Goal: Ask a question: Seek information or help from site administrators or community

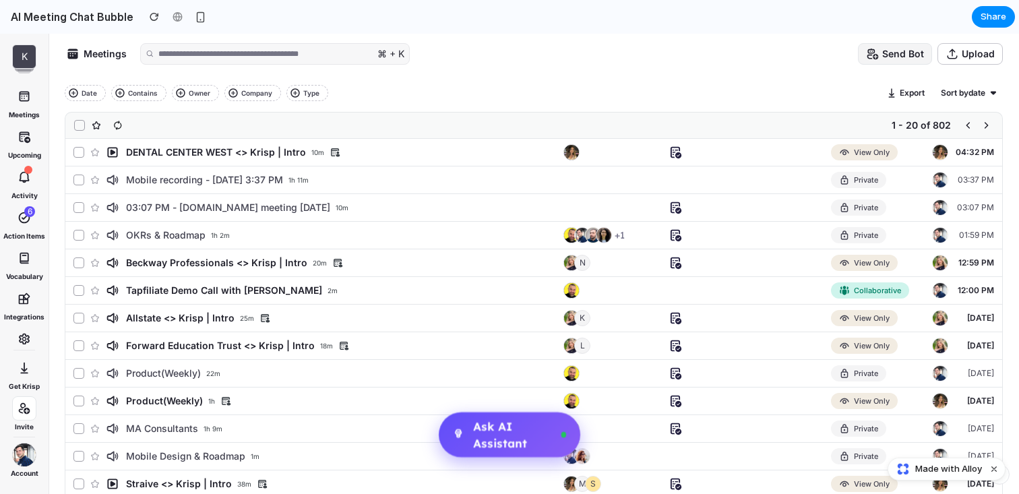
click at [505, 434] on span "Ask AI Assistant" at bounding box center [513, 435] width 80 height 34
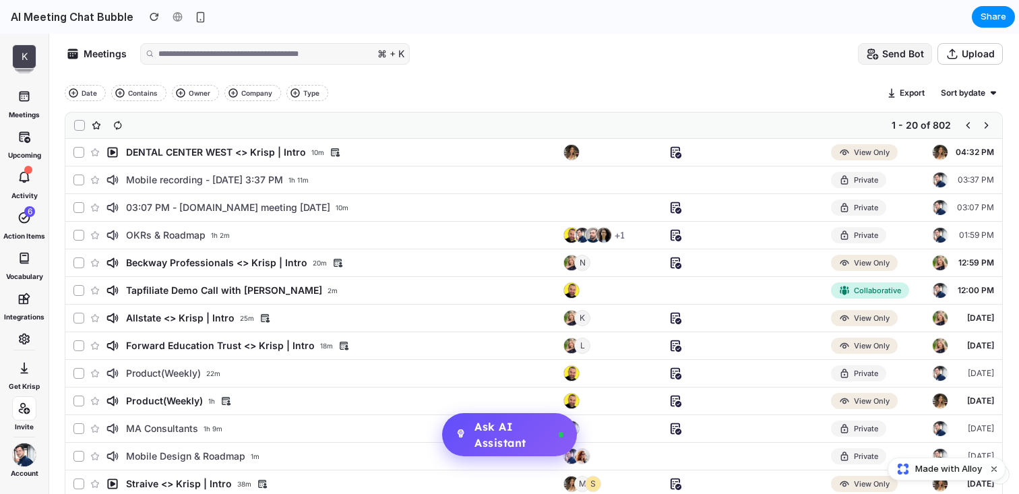
click at [505, 434] on span "Ask AI Assistant" at bounding box center [512, 434] width 76 height 32
click at [497, 439] on span "Ask AI Assistant" at bounding box center [512, 434] width 76 height 32
click at [497, 439] on span "Ask AI Assistant" at bounding box center [513, 435] width 80 height 34
click at [497, 439] on span "Ask AI Assistant" at bounding box center [512, 434] width 76 height 32
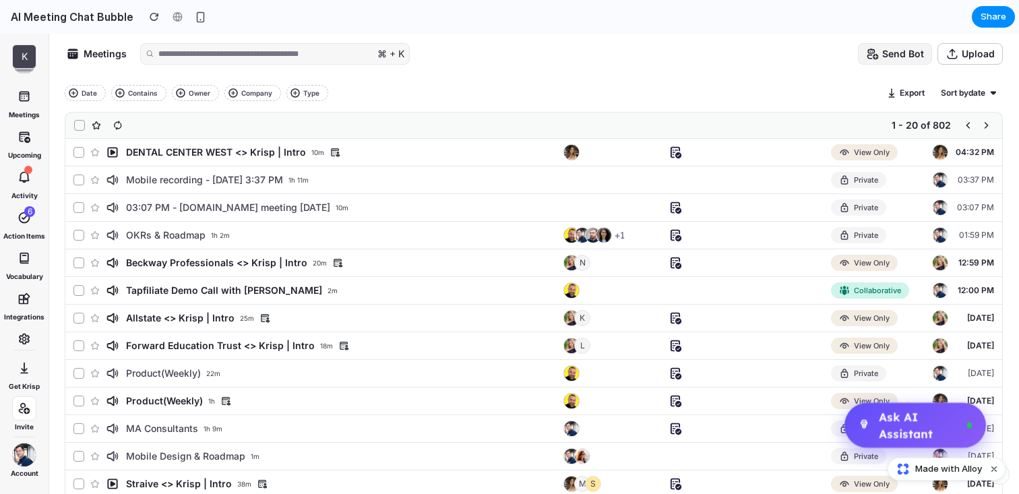
drag, startPoint x: 479, startPoint y: 428, endPoint x: 884, endPoint y: 419, distance: 405.0
click at [884, 419] on span "Ask AI Assistant" at bounding box center [919, 425] width 80 height 34
click at [914, 433] on span "Ask AI Assistant" at bounding box center [917, 425] width 76 height 32
